Goal: Task Accomplishment & Management: Complete application form

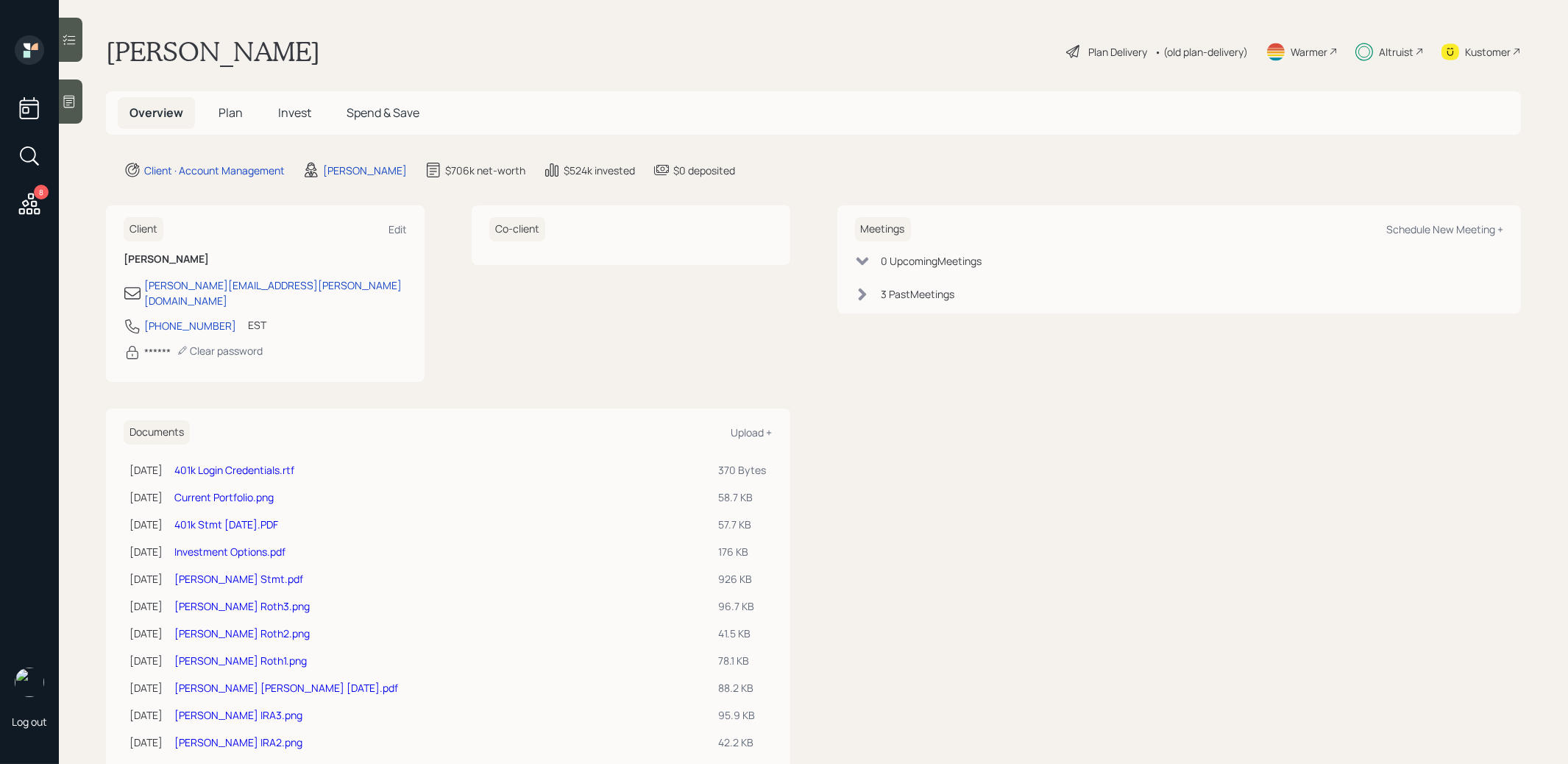
click at [229, 108] on span "Plan" at bounding box center [231, 112] width 25 height 16
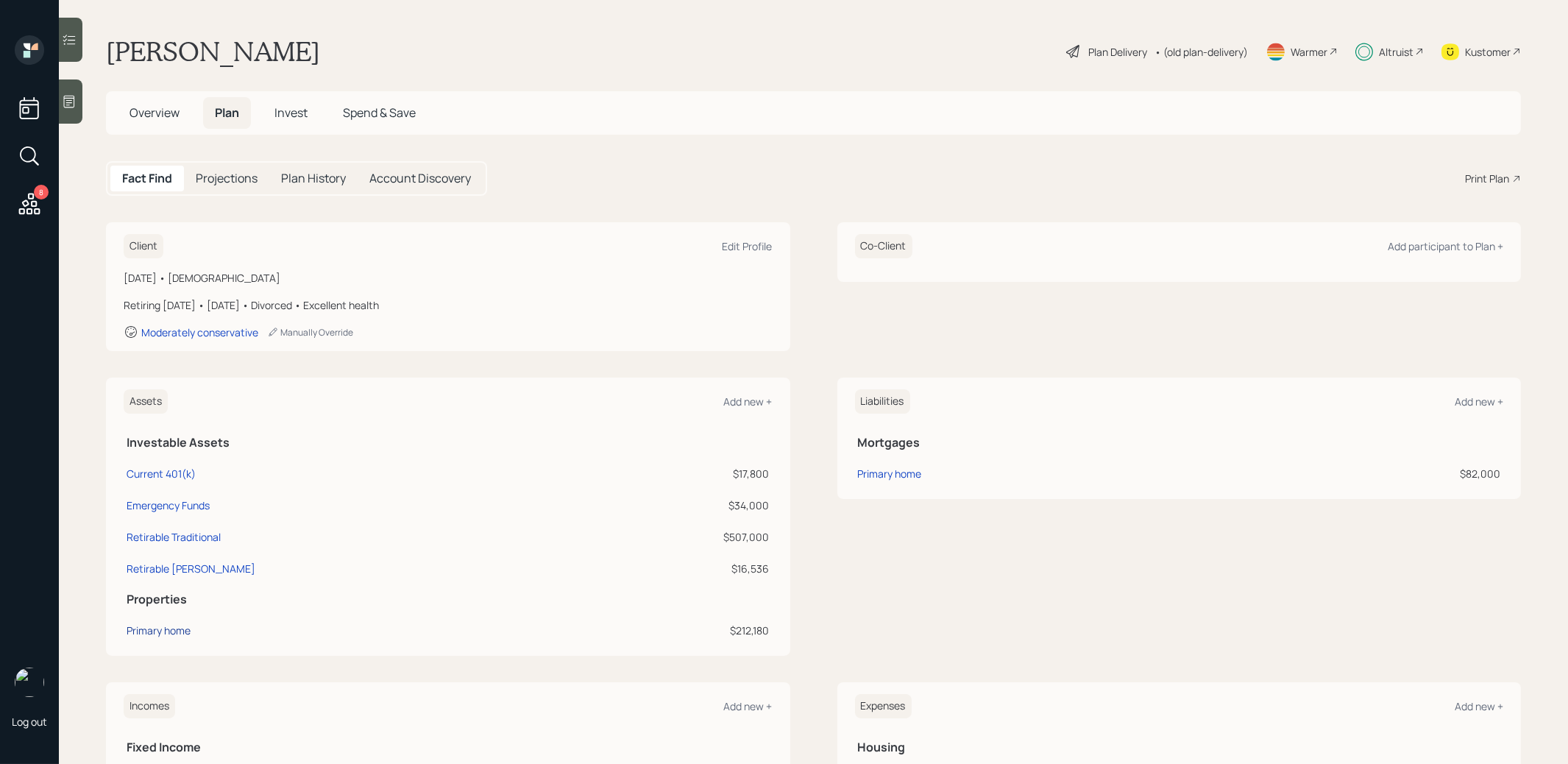
click at [175, 624] on div "Primary home" at bounding box center [158, 631] width 64 height 15
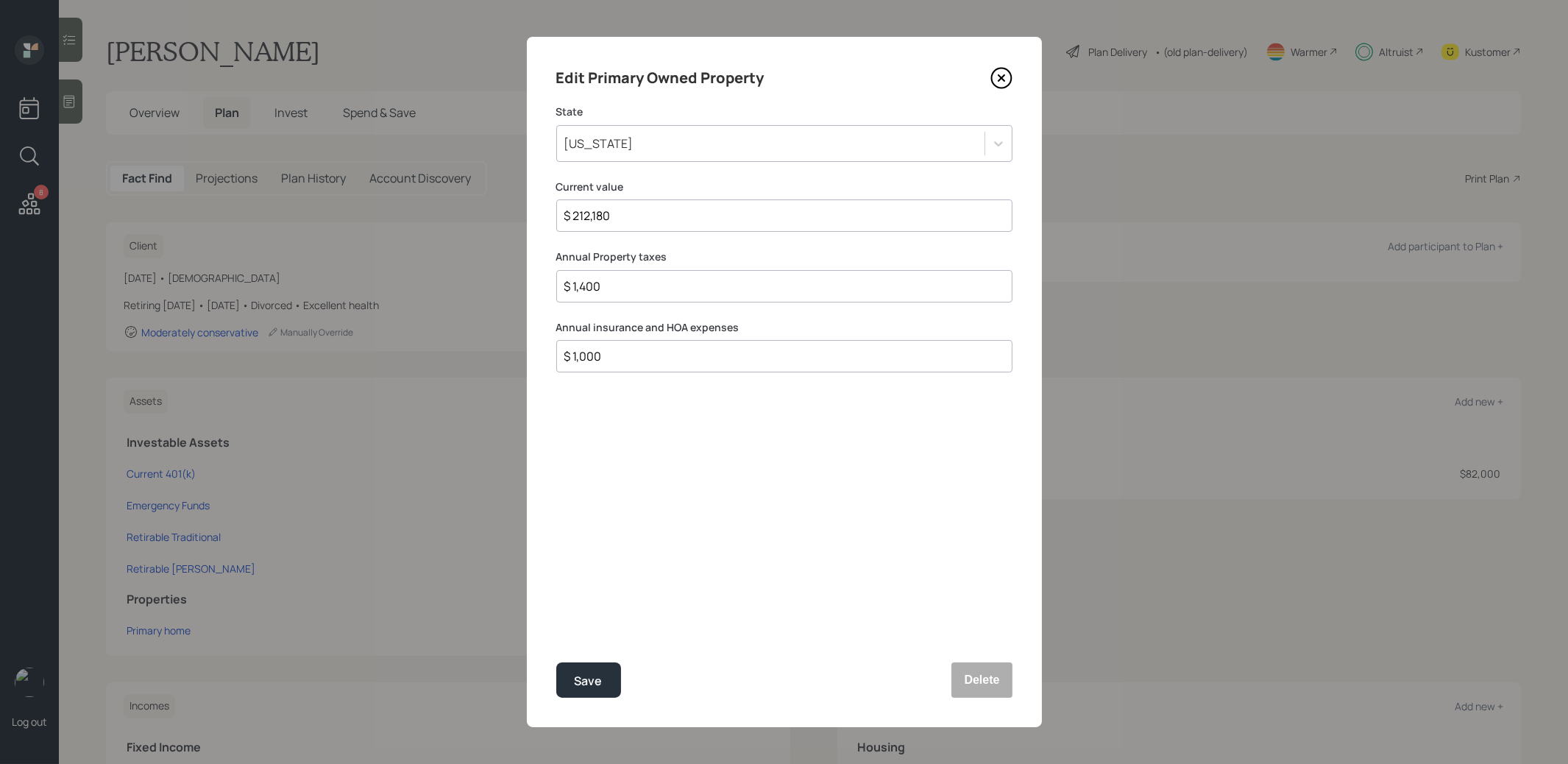
click at [644, 292] on input "$ 1,400" at bounding box center [778, 286] width 431 height 18
type input "$ 1,240"
click at [592, 678] on div "Save" at bounding box center [588, 682] width 28 height 20
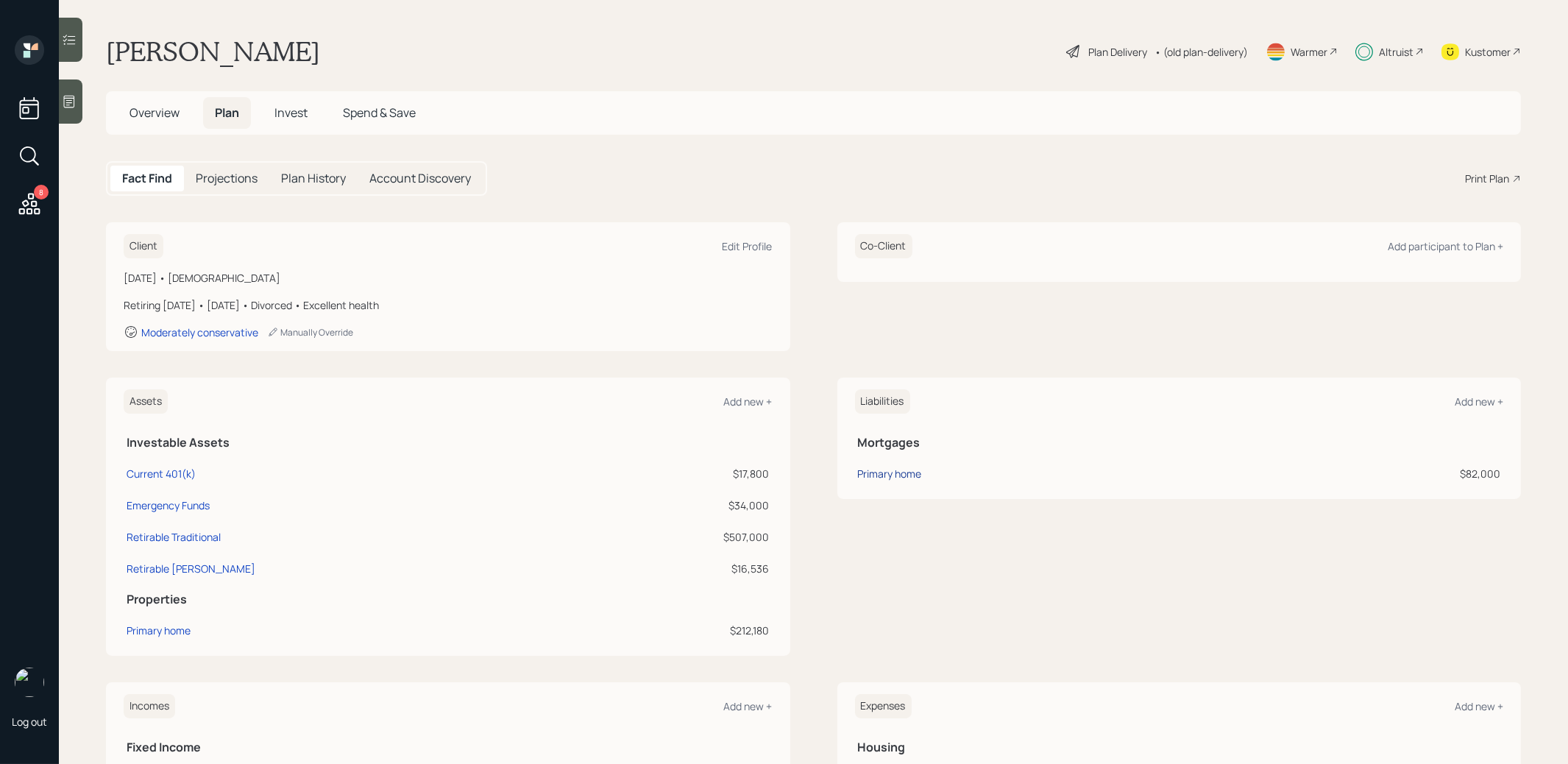
click at [890, 470] on div "Primary home" at bounding box center [889, 474] width 64 height 15
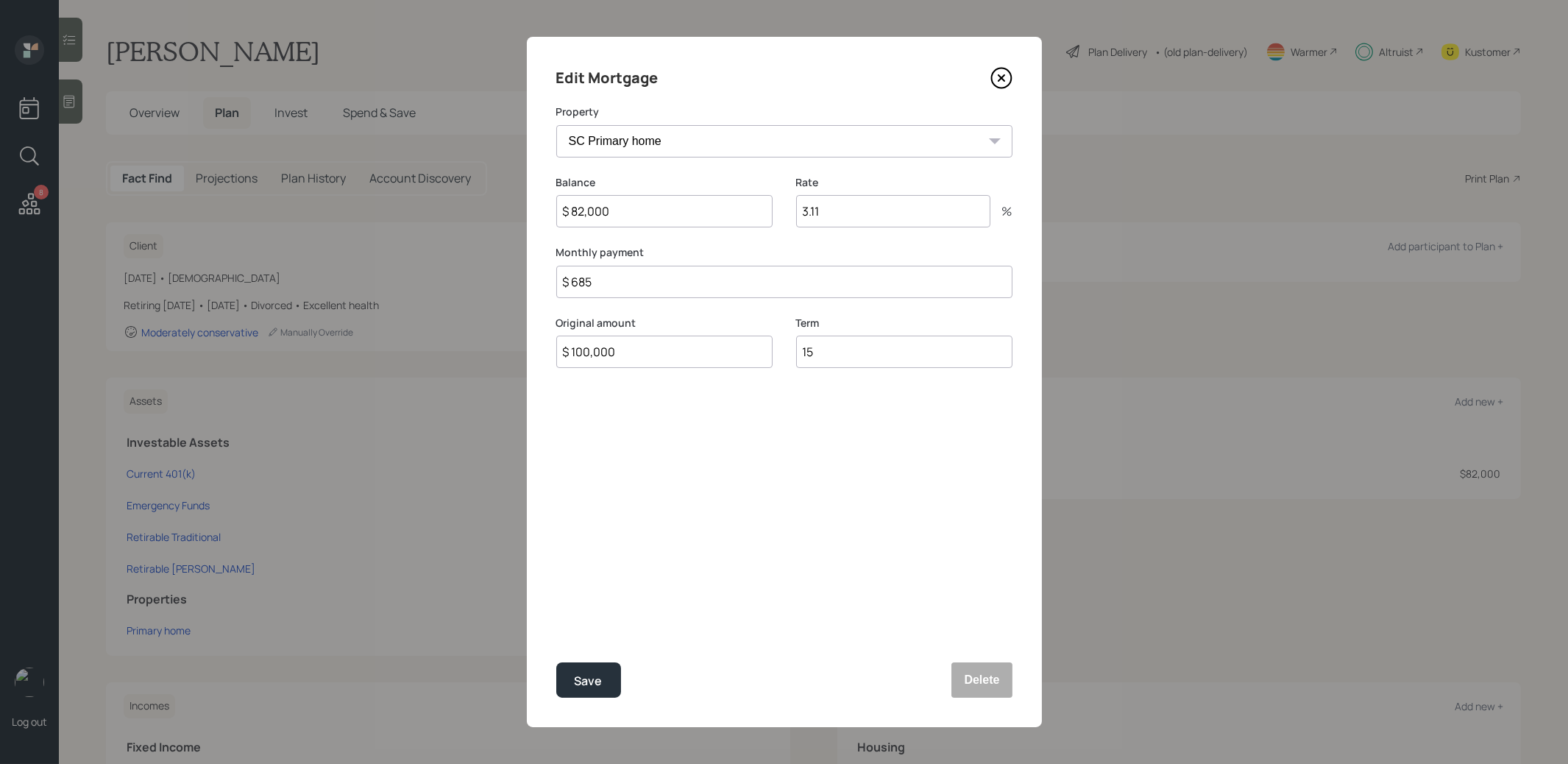
click at [626, 218] on input "$ 82,000" at bounding box center [664, 211] width 216 height 32
type input "$ 77,214"
click at [602, 671] on button "Save" at bounding box center [589, 680] width 65 height 35
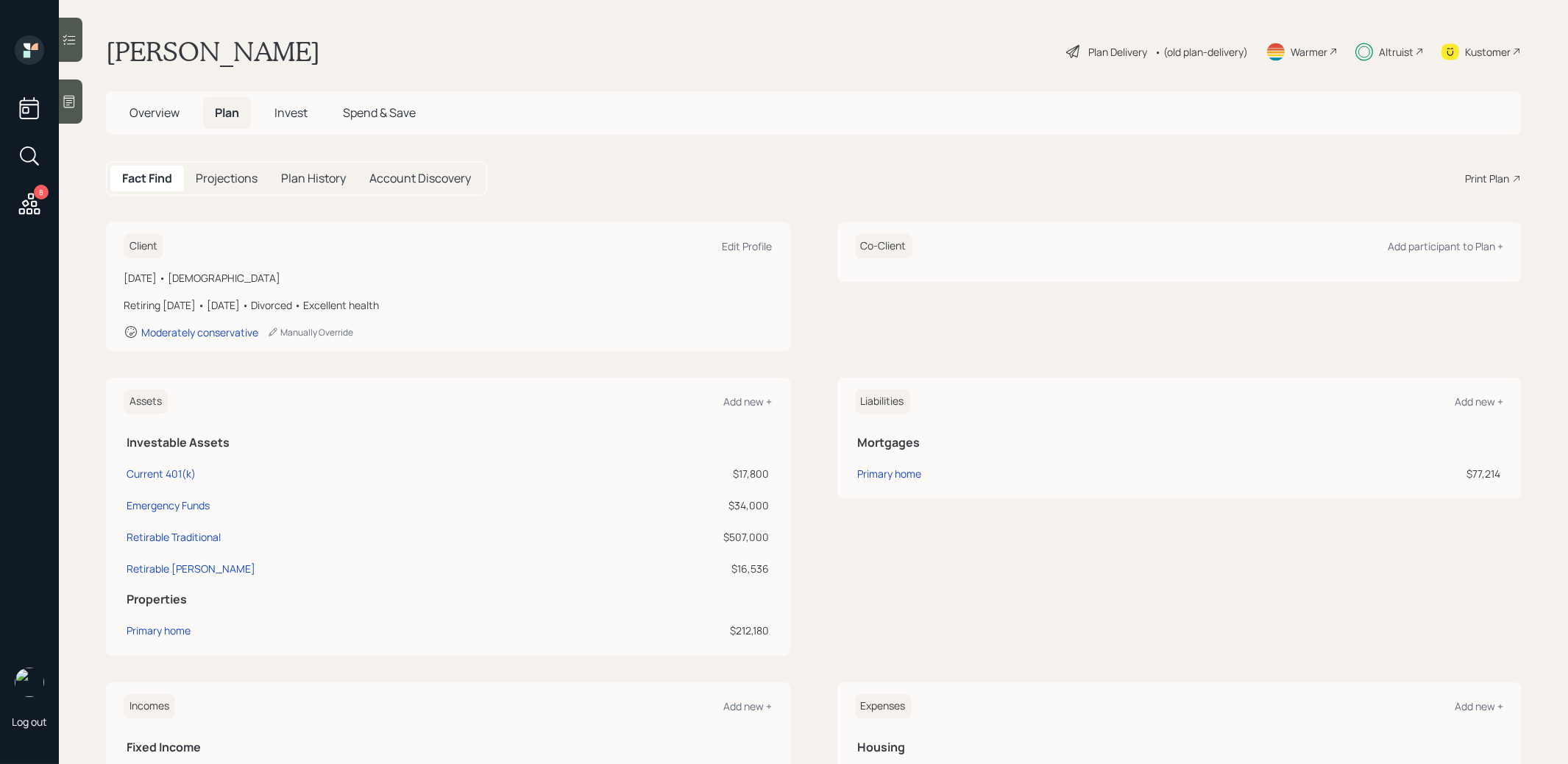
click at [286, 104] on h5 "Invest" at bounding box center [291, 112] width 57 height 32
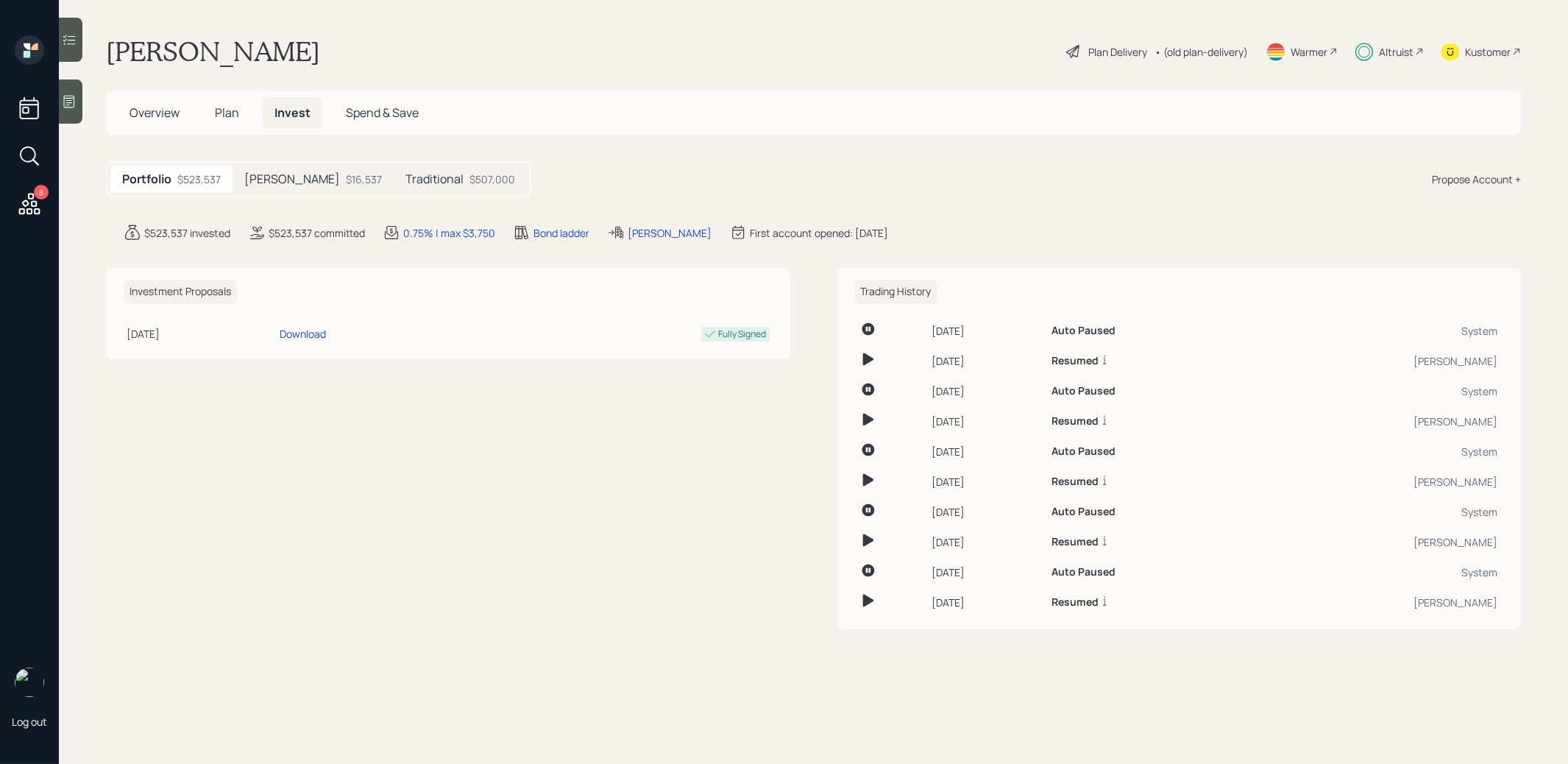
click at [406, 178] on h5 "Traditional" at bounding box center [435, 179] width 59 height 14
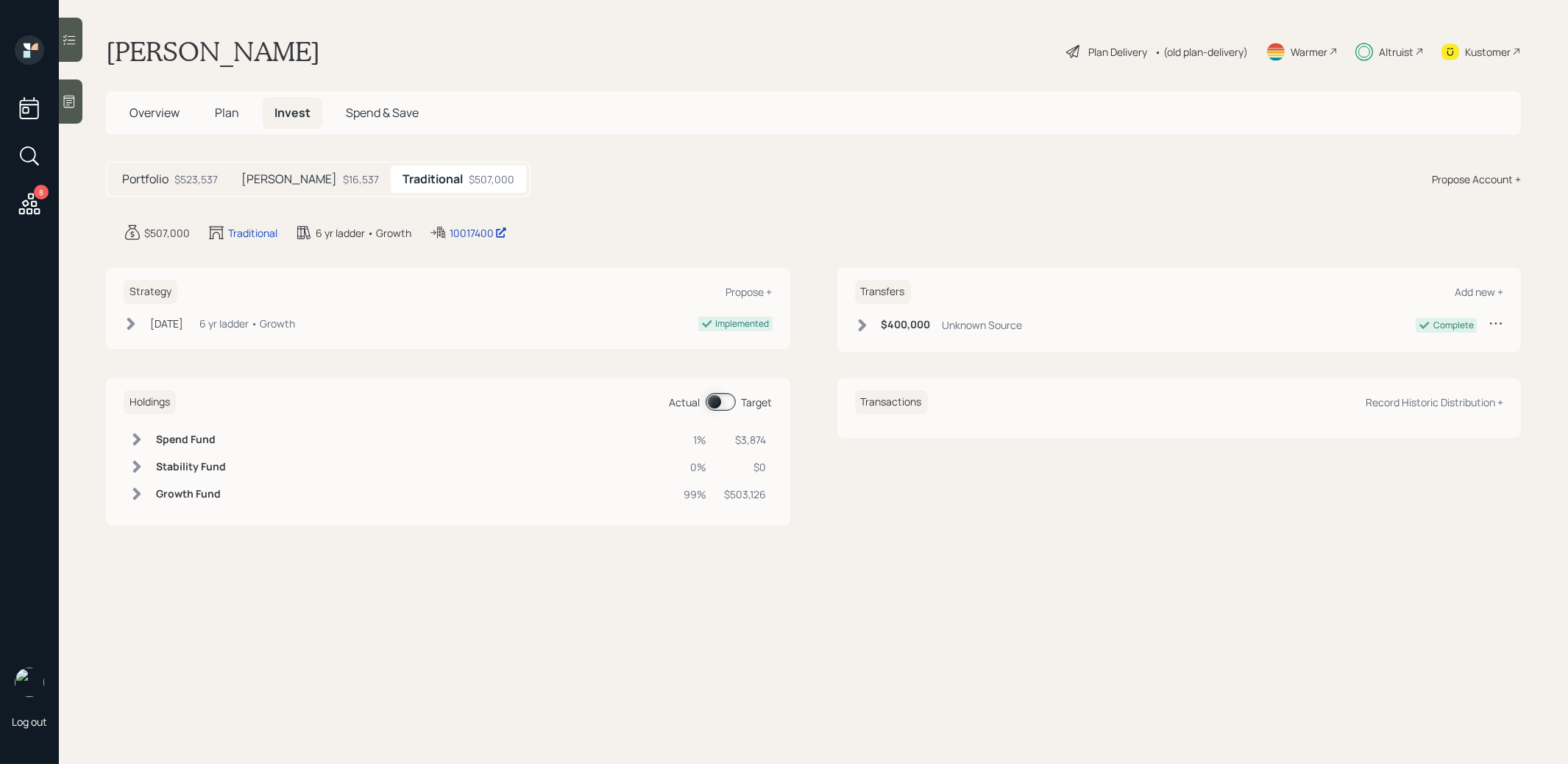
click at [717, 401] on span at bounding box center [720, 401] width 30 height 18
click at [723, 401] on span at bounding box center [720, 401] width 30 height 18
click at [259, 176] on h5 "[PERSON_NAME]" at bounding box center [289, 179] width 95 height 14
click at [68, 35] on icon at bounding box center [69, 39] width 15 height 15
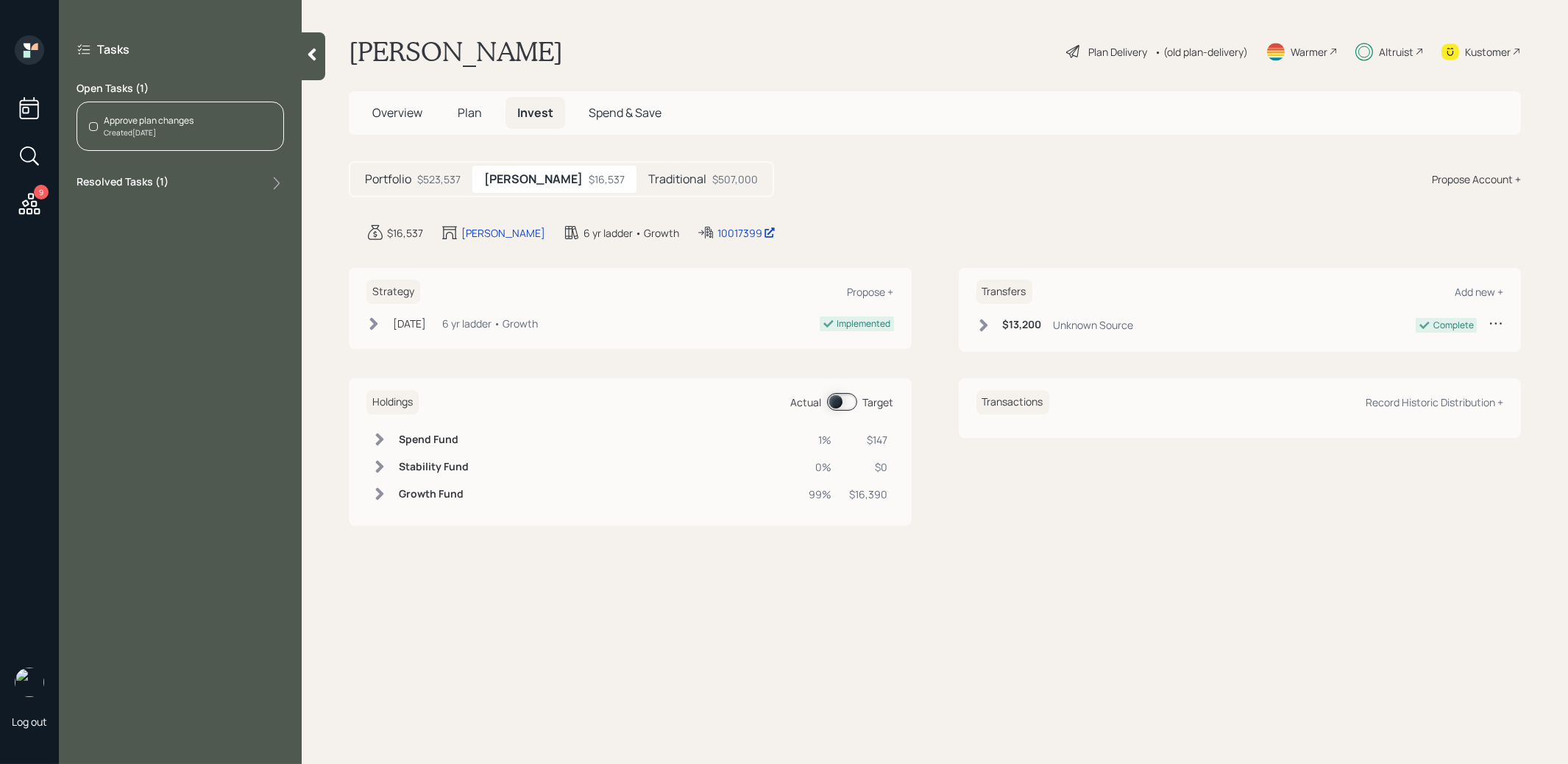
click at [133, 119] on div "Approve plan changes" at bounding box center [149, 120] width 90 height 13
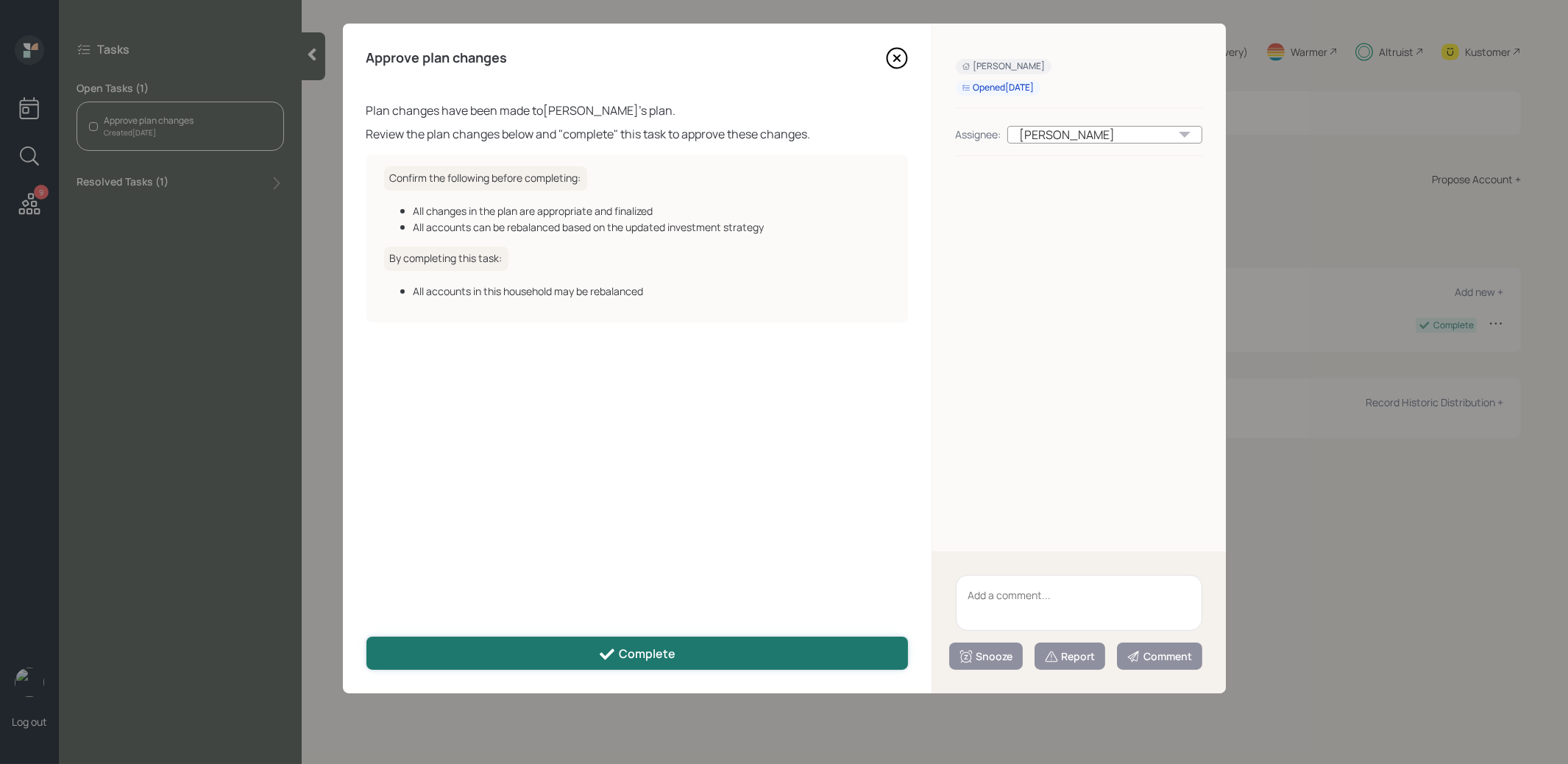
click at [558, 656] on button "Complete" at bounding box center [637, 653] width 541 height 33
